Goal: Information Seeking & Learning: Learn about a topic

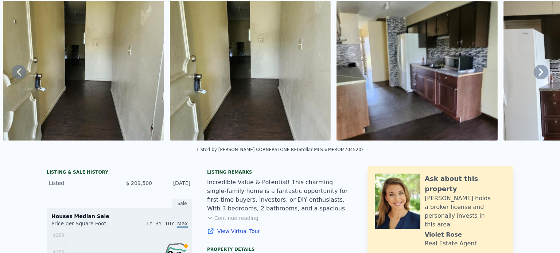
scroll to position [3, 0]
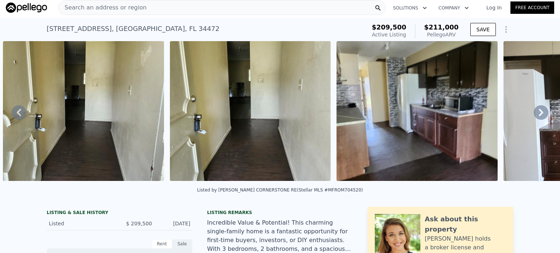
click at [117, 11] on span "Search an address or region" at bounding box center [103, 7] width 88 height 9
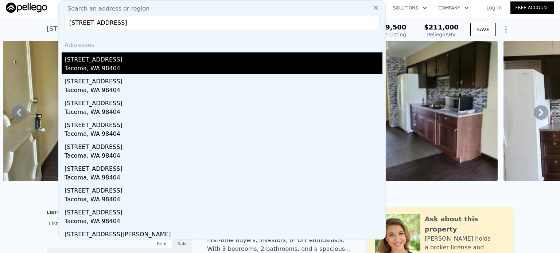
type input "[STREET_ADDRESS]"
click at [99, 63] on div "[STREET_ADDRESS]" at bounding box center [223, 58] width 318 height 12
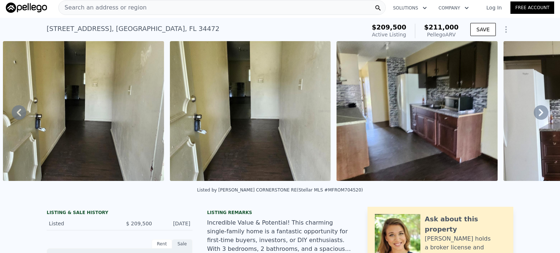
type input "4"
type input "1.75"
type input "650"
type input "1072"
type input "4875"
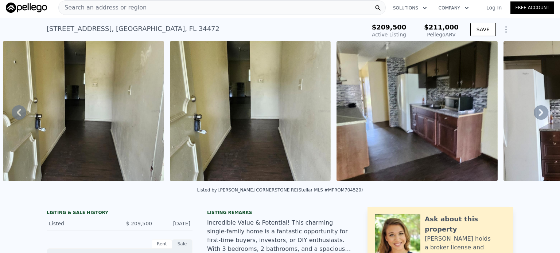
type input "7313"
type input "$ 388,000"
type input "$ 53,209"
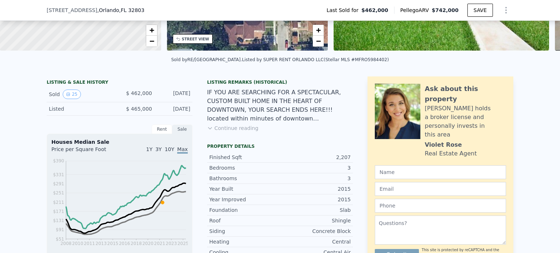
scroll to position [143, 0]
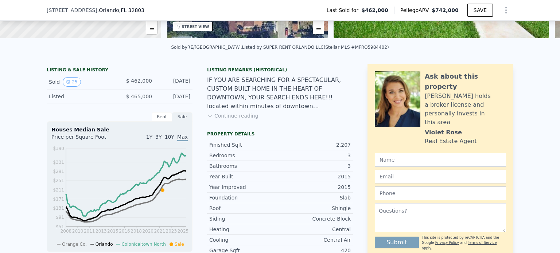
click at [233, 119] on button "Continue reading" at bounding box center [232, 115] width 51 height 7
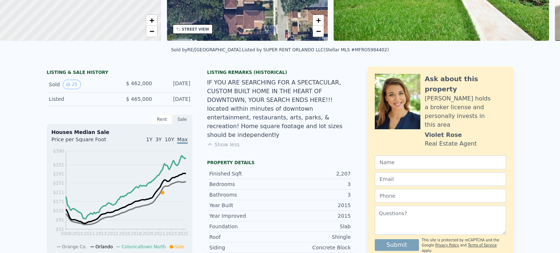
scroll to position [3, 0]
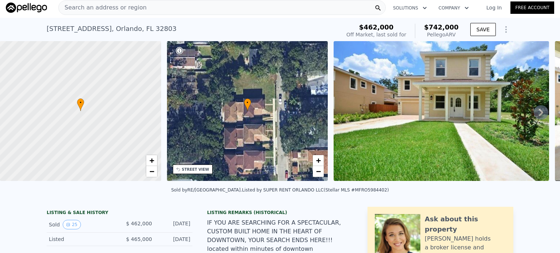
click at [533, 112] on icon at bounding box center [540, 112] width 15 height 15
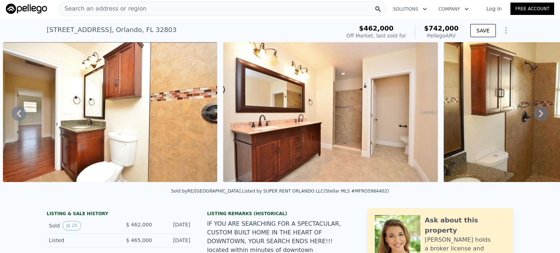
scroll to position [0, 0]
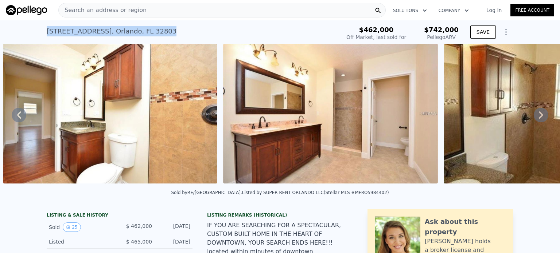
drag, startPoint x: 42, startPoint y: 31, endPoint x: 163, endPoint y: 29, distance: 121.0
click at [163, 29] on div "1132 Hardy Ave , Orlando , FL 32803 Sold Mar 2022 for $462k (~ARV $742k ) $462,…" at bounding box center [280, 31] width 560 height 23
copy div "1132 Hardy Ave , Orlando , FL 32803"
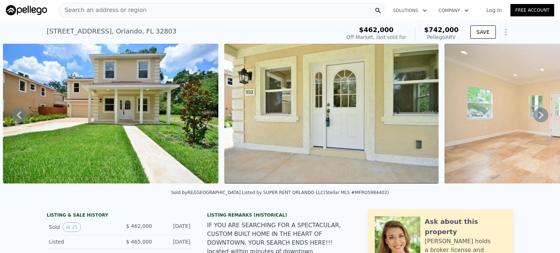
click at [108, 11] on span "Search an address or region" at bounding box center [103, 10] width 88 height 9
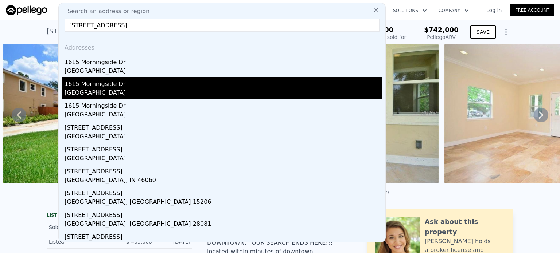
type input "1615 Morningside Drive,"
click at [121, 87] on div "1615 Morningside Dr" at bounding box center [223, 83] width 318 height 12
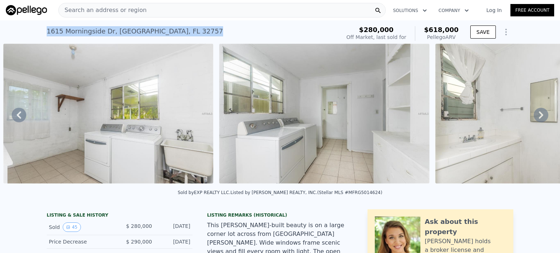
drag, startPoint x: 41, startPoint y: 30, endPoint x: 196, endPoint y: 34, distance: 155.3
click at [196, 34] on div "1615 Morningside Dr , Lake County , FL 32757 Sold Jul 2019 for $280k (~ARV $618…" at bounding box center [280, 31] width 560 height 23
copy div "1615 Morningside Dr , Lake County , FL 32757"
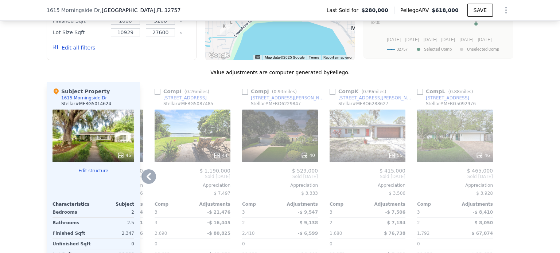
scroll to position [777, 0]
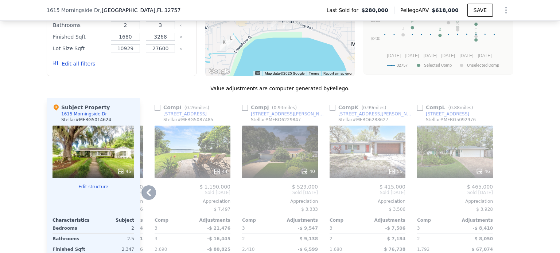
click at [146, 189] on icon at bounding box center [148, 192] width 4 height 7
click at [146, 142] on div "Comp A ( 0.38 miles) 2037 Lakeshore Dr Stellar # MFRG5095242 56 $ 685,000 Sold …" at bounding box center [326, 215] width 373 height 234
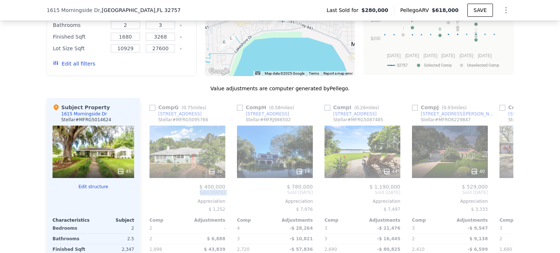
click at [149, 190] on span "Sold Jun 2025" at bounding box center [187, 193] width 76 height 6
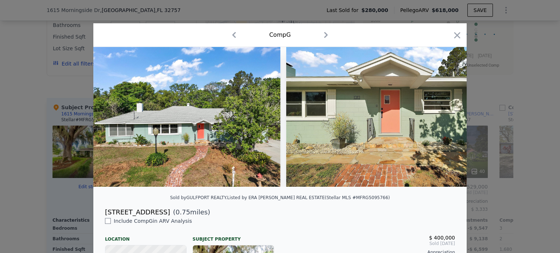
scroll to position [0, 519]
click at [454, 36] on icon "button" at bounding box center [457, 35] width 6 height 6
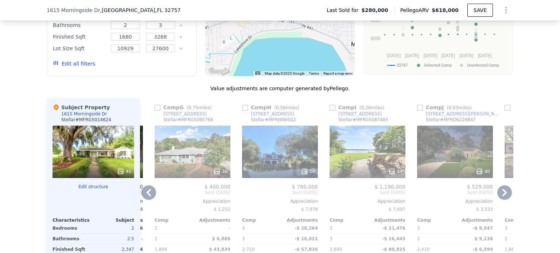
drag, startPoint x: 144, startPoint y: 144, endPoint x: 161, endPoint y: 142, distance: 16.5
click at [146, 189] on icon at bounding box center [148, 192] width 4 height 7
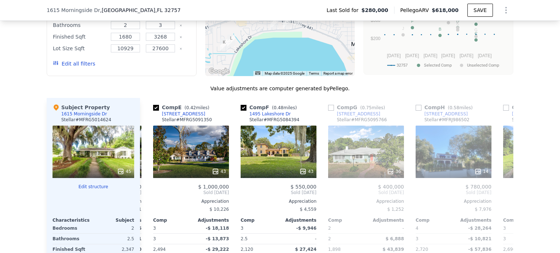
scroll to position [0, 344]
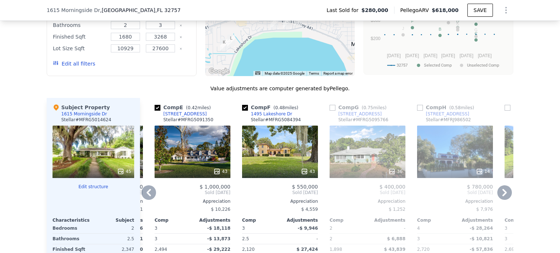
click at [146, 185] on icon at bounding box center [148, 192] width 15 height 15
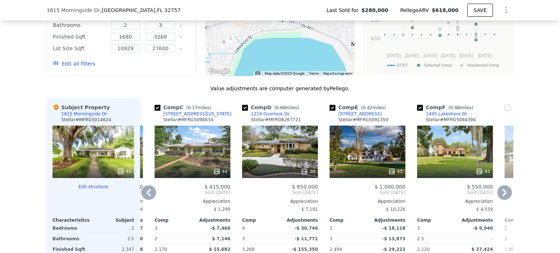
click at [145, 185] on icon at bounding box center [148, 192] width 15 height 15
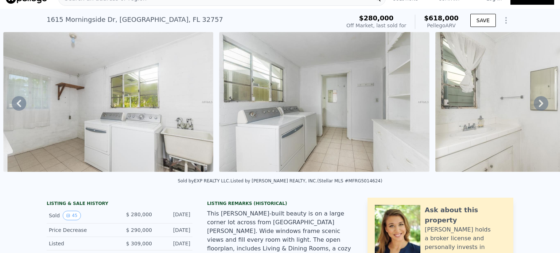
scroll to position [0, 0]
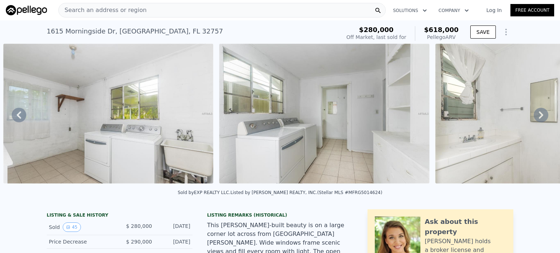
click at [23, 115] on icon at bounding box center [19, 115] width 15 height 15
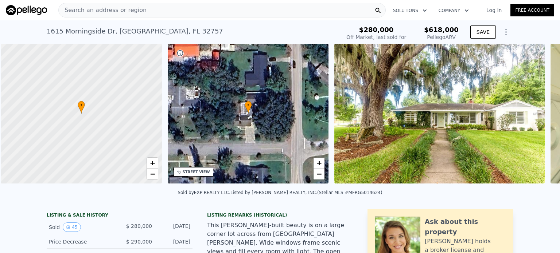
scroll to position [0, 3]
